Goal: Information Seeking & Learning: Learn about a topic

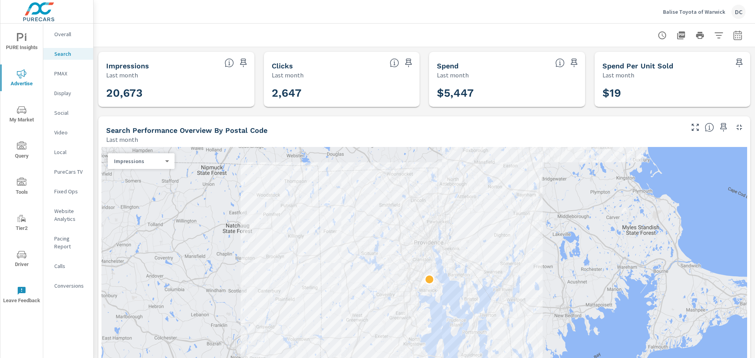
scroll to position [173, 0]
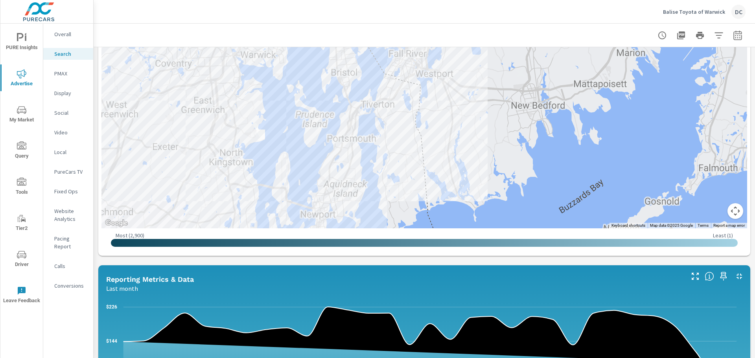
click at [699, 9] on p "Balise Toyota of Warwick" at bounding box center [694, 11] width 62 height 7
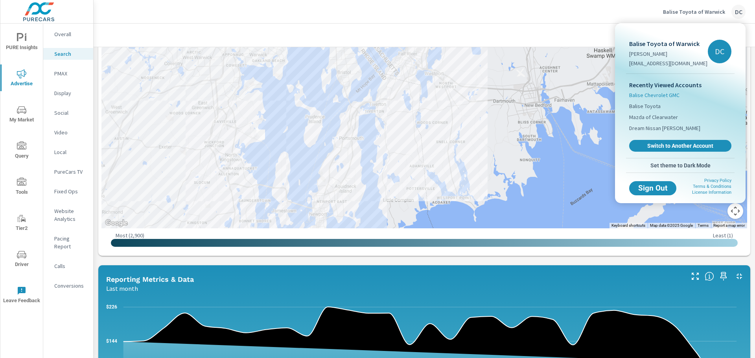
click at [664, 94] on span "Balise Chevrolet GMC" at bounding box center [654, 95] width 50 height 8
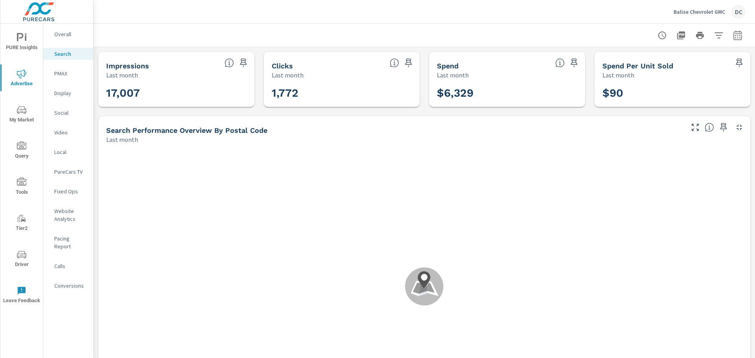
click at [735, 38] on icon "button" at bounding box center [737, 35] width 9 height 9
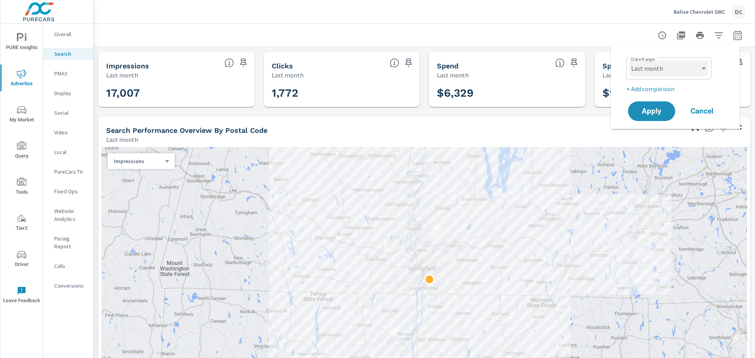
click at [674, 74] on select "Custom [DATE] Last week Last 7 days Last 14 days Last 30 days Last 45 days Last…" at bounding box center [669, 69] width 79 height 16
click at [630, 61] on select "Custom [DATE] Last week Last 7 days Last 14 days Last 30 days Last 45 days Last…" at bounding box center [669, 69] width 79 height 16
select select "custom"
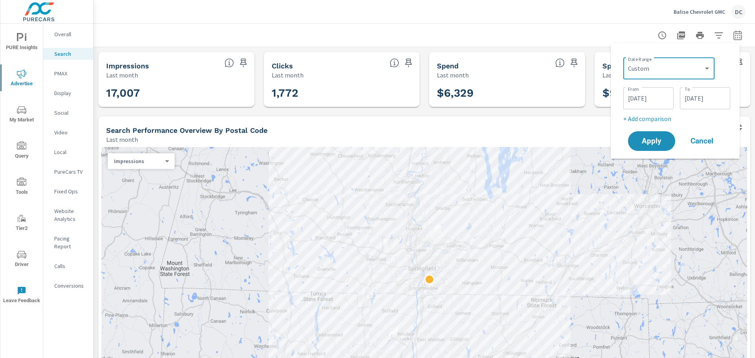
click at [659, 100] on input "[DATE]" at bounding box center [649, 98] width 44 height 16
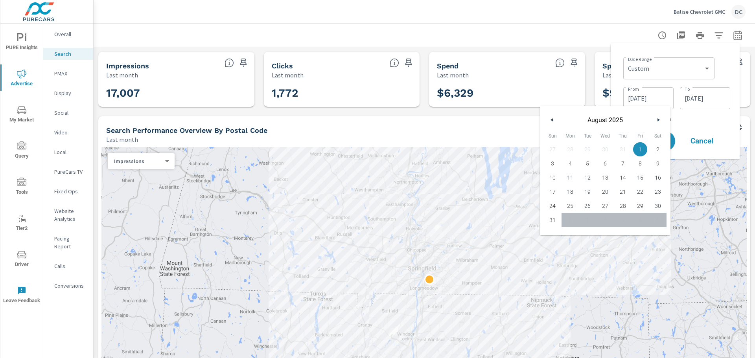
click at [660, 120] on icon "button" at bounding box center [660, 119] width 4 height 3
click at [550, 224] on span "31" at bounding box center [553, 220] width 18 height 10
type input "[DATE]"
click at [696, 97] on input "[DATE]" at bounding box center [705, 98] width 44 height 16
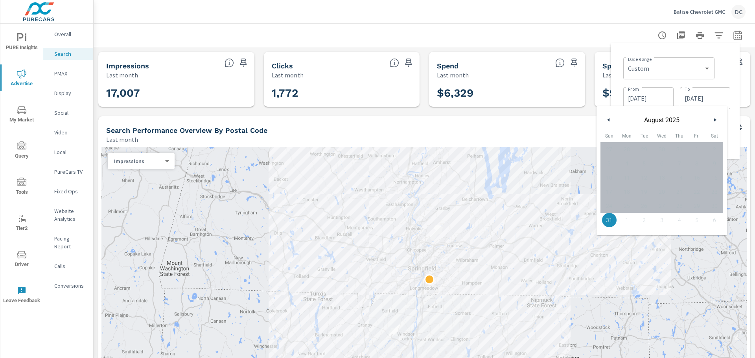
click at [716, 120] on icon "button" at bounding box center [716, 119] width 4 height 3
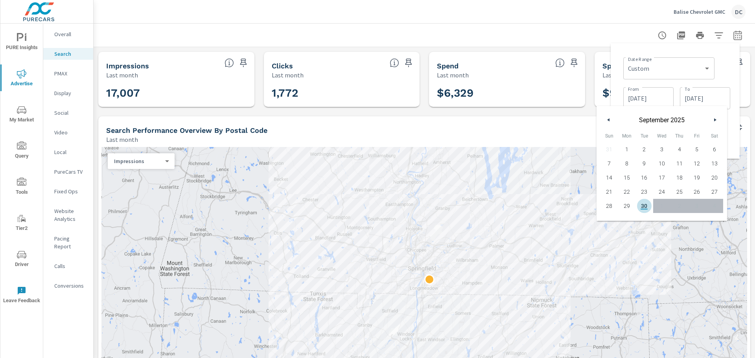
click at [645, 208] on span "30" at bounding box center [645, 206] width 18 height 10
type input "[DATE]"
click at [656, 96] on input "[DATE]" at bounding box center [649, 98] width 44 height 16
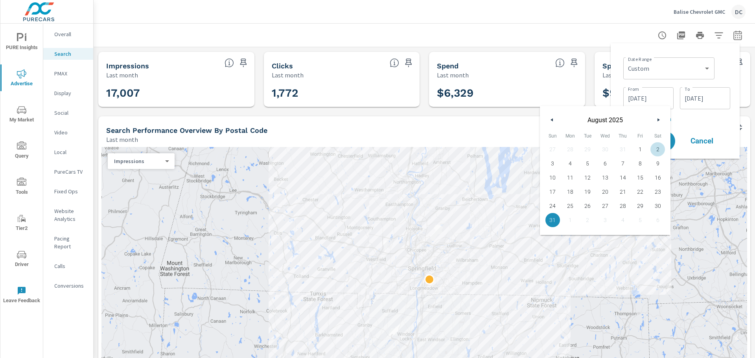
click at [658, 121] on icon "button" at bounding box center [660, 119] width 4 height 3
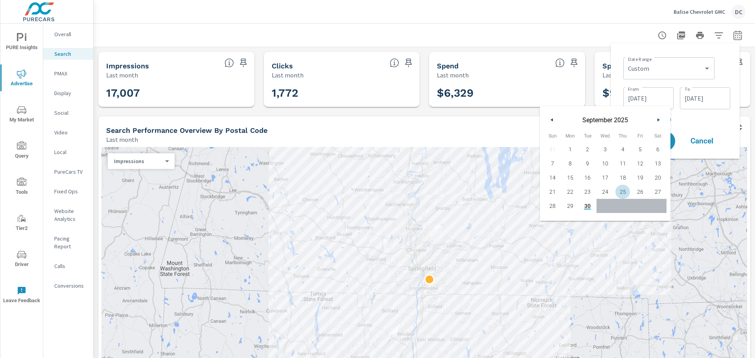
click at [624, 193] on span "25" at bounding box center [623, 192] width 18 height 10
type input "[DATE]"
click at [686, 125] on div "Date Range Custom [DATE] Last week Last 7 days Last 14 days Last 30 days Last 4…" at bounding box center [675, 101] width 116 height 103
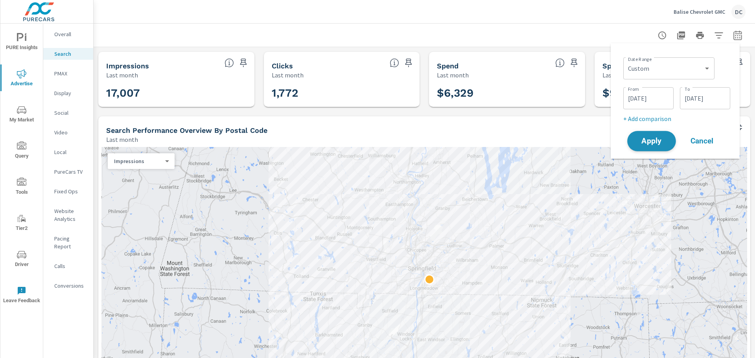
click at [659, 140] on span "Apply" at bounding box center [652, 141] width 32 height 7
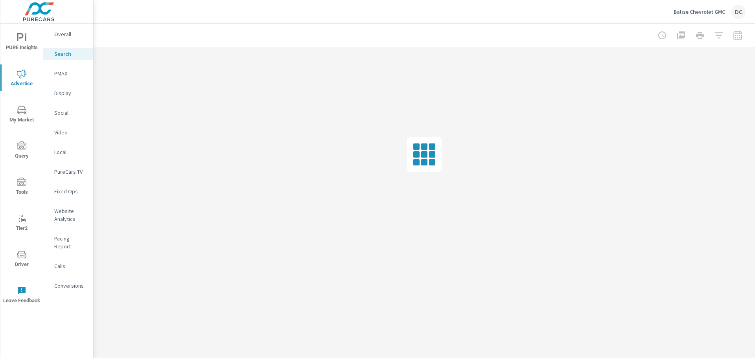
click at [62, 36] on p "Overall" at bounding box center [70, 34] width 33 height 8
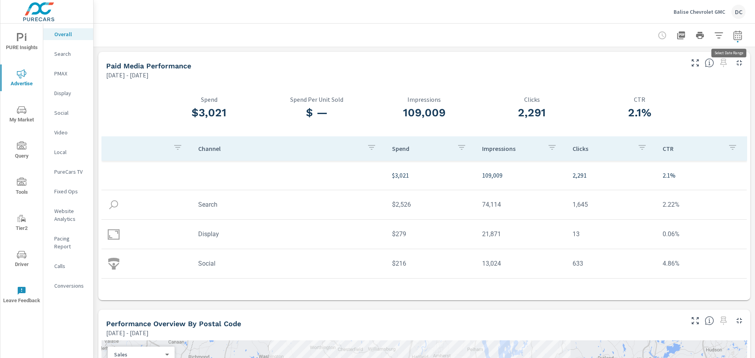
click at [735, 38] on icon "button" at bounding box center [737, 36] width 5 height 3
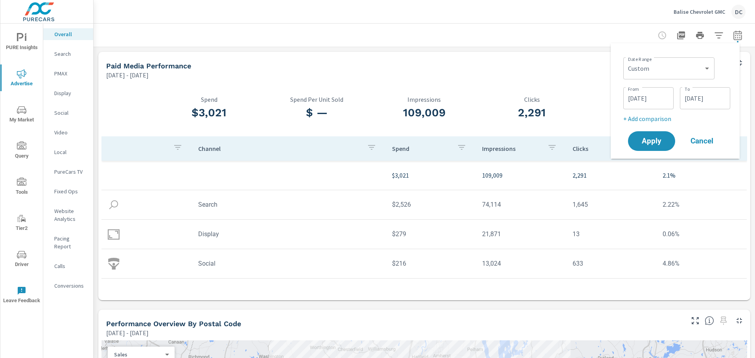
click at [579, 40] on div at bounding box center [424, 35] width 643 height 23
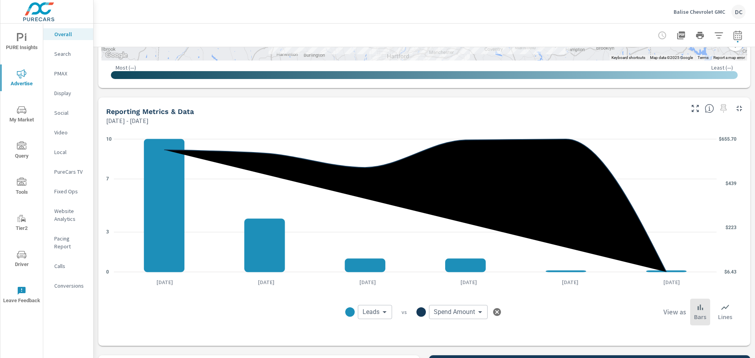
scroll to position [537, 0]
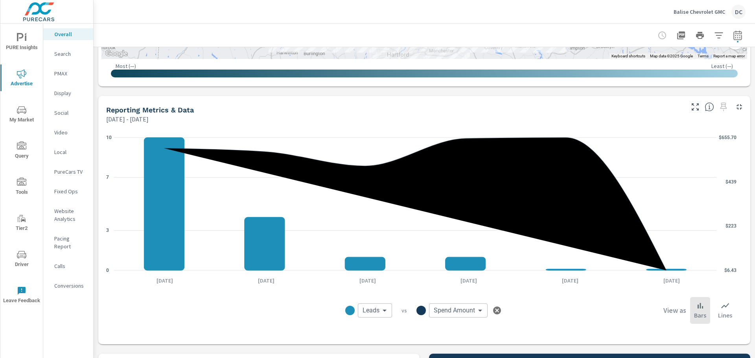
click at [379, 314] on body "PURE Insights Advertise My Market Query Tools Tier2 Driver Leave Feedback Overa…" at bounding box center [377, 179] width 755 height 358
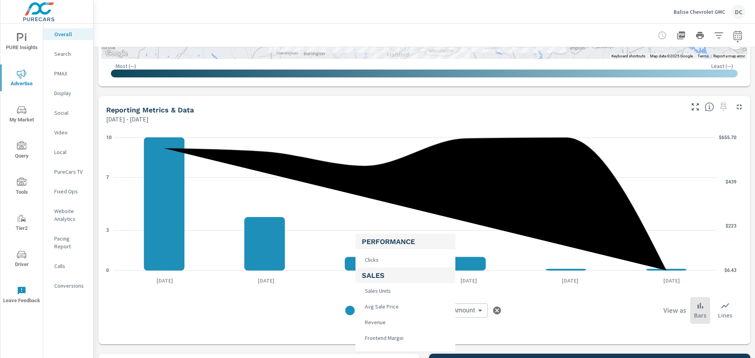
scroll to position [297, 0]
click at [391, 276] on li "Clicks" at bounding box center [406, 274] width 100 height 16
type input "Clicks"
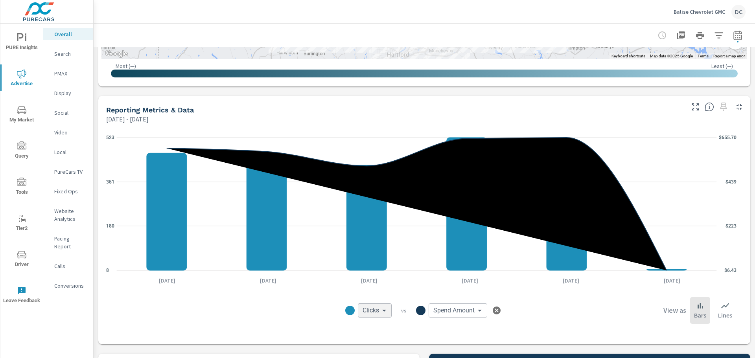
scroll to position [313, 0]
click at [606, 316] on div "View as Bars Lines" at bounding box center [632, 310] width 208 height 27
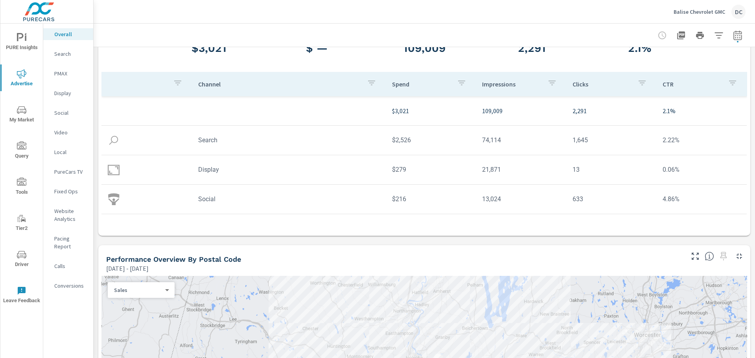
scroll to position [0, 0]
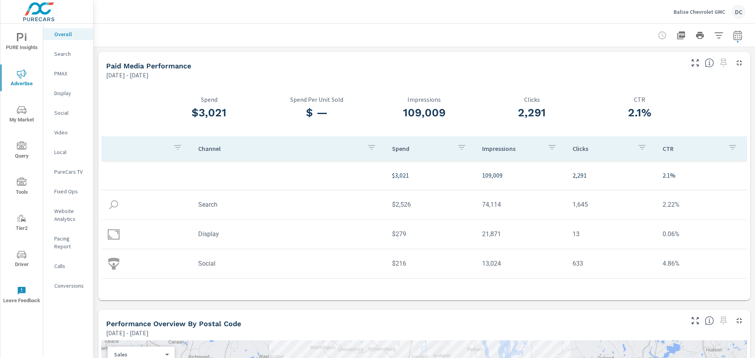
click at [735, 35] on icon "button" at bounding box center [737, 35] width 9 height 9
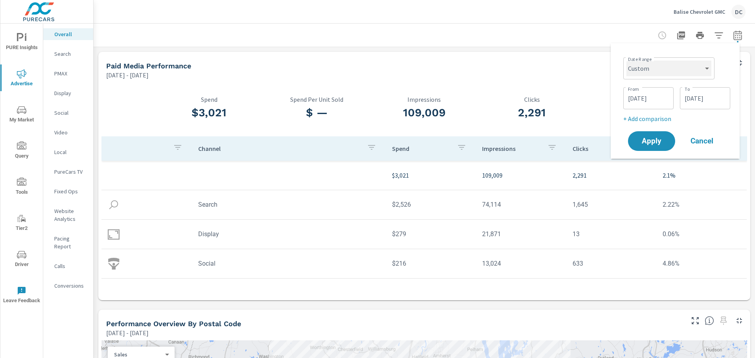
click at [674, 67] on select "Custom [DATE] Last week Last 7 days Last 14 days Last 30 days Last 45 days Last…" at bounding box center [669, 69] width 85 height 16
click at [627, 61] on select "Custom [DATE] Last week Last 7 days Last 14 days Last 30 days Last 45 days Last…" at bounding box center [669, 69] width 85 height 16
select select "Last 7 days"
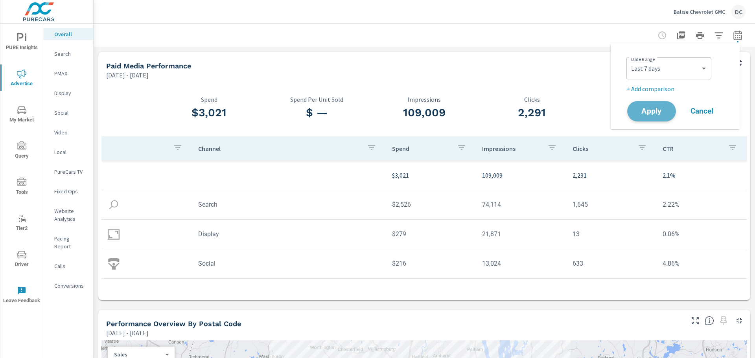
click at [655, 111] on span "Apply" at bounding box center [652, 111] width 32 height 7
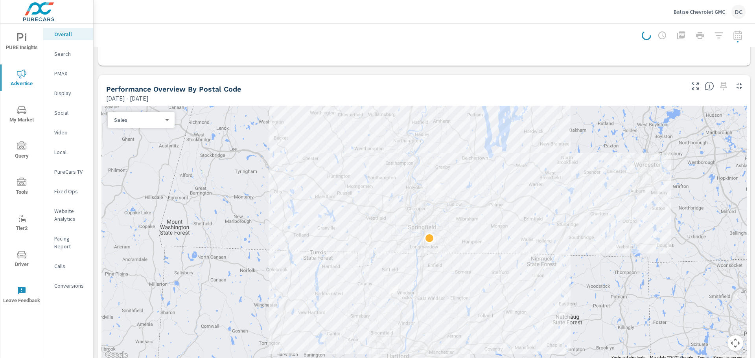
scroll to position [236, 0]
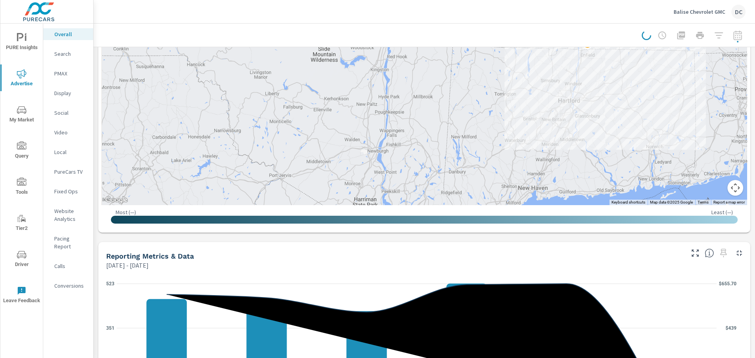
scroll to position [393, 0]
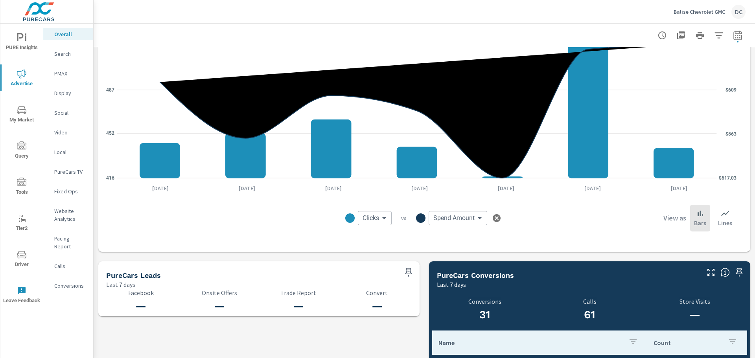
scroll to position [589, 0]
